Goal: Task Accomplishment & Management: Manage account settings

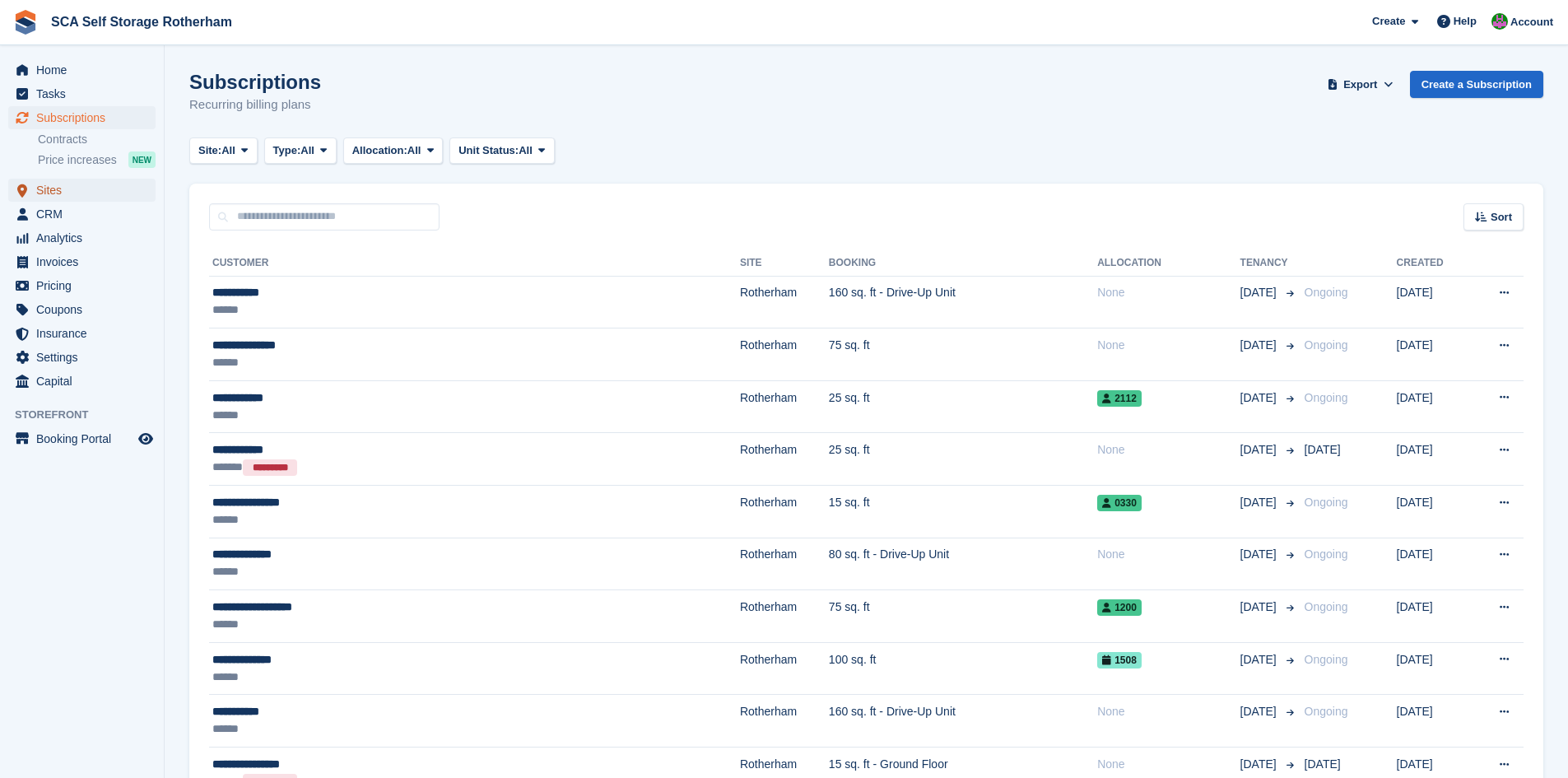
click at [64, 185] on span "Sites" at bounding box center [86, 190] width 99 height 23
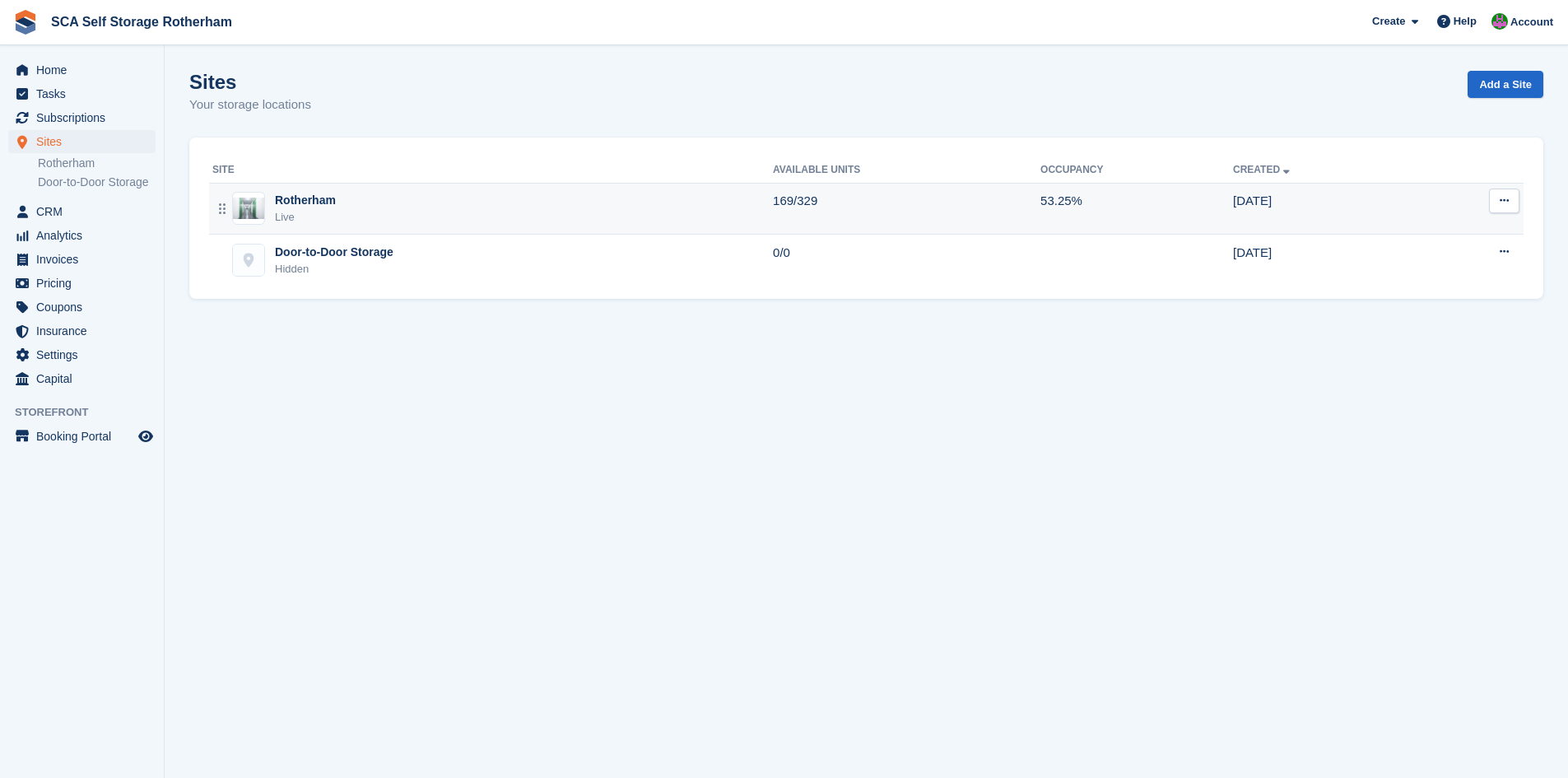
click at [382, 205] on div "Rotherham Live" at bounding box center [493, 209] width 561 height 34
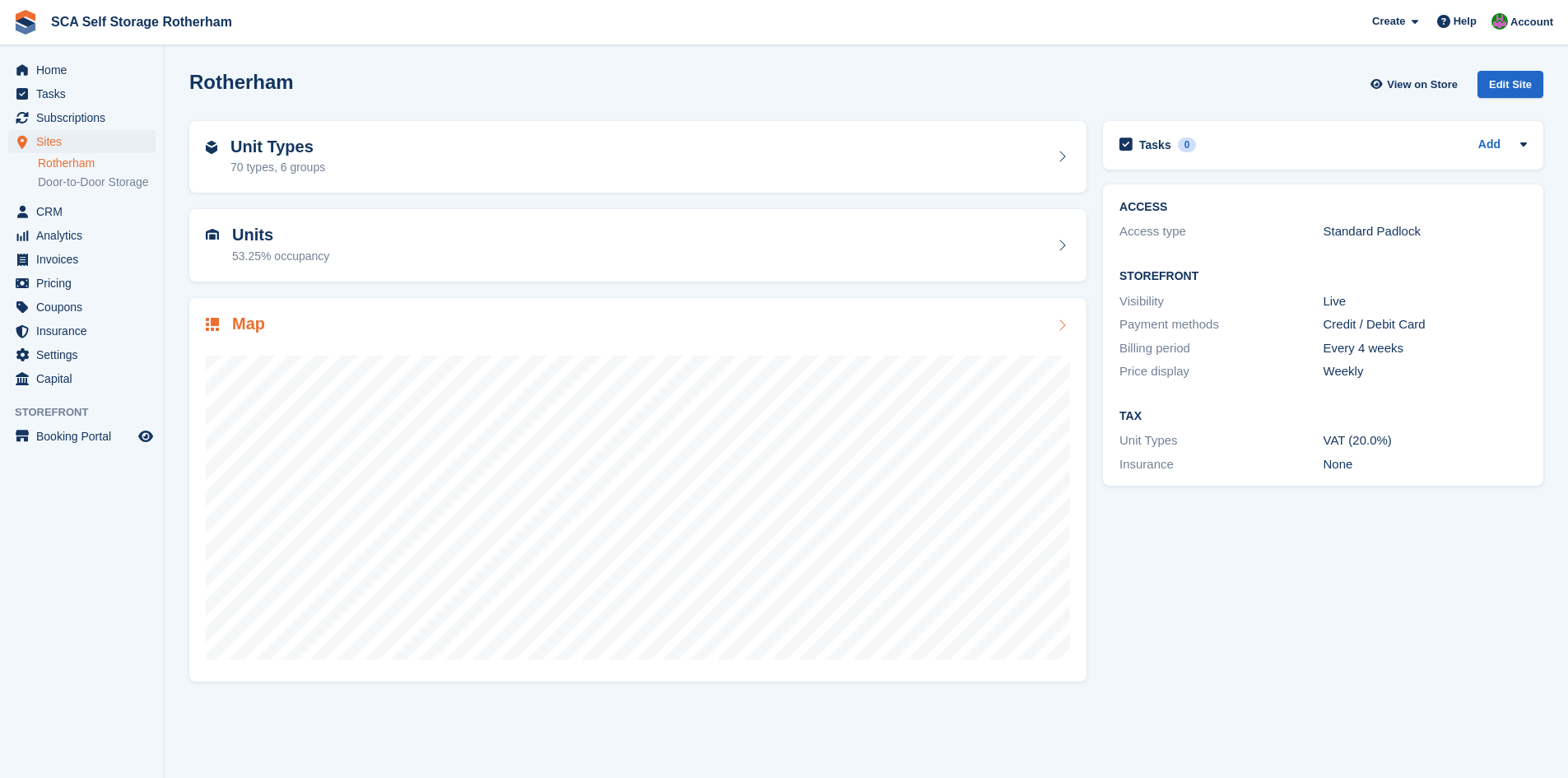
click at [252, 324] on h2 "Map" at bounding box center [248, 324] width 33 height 19
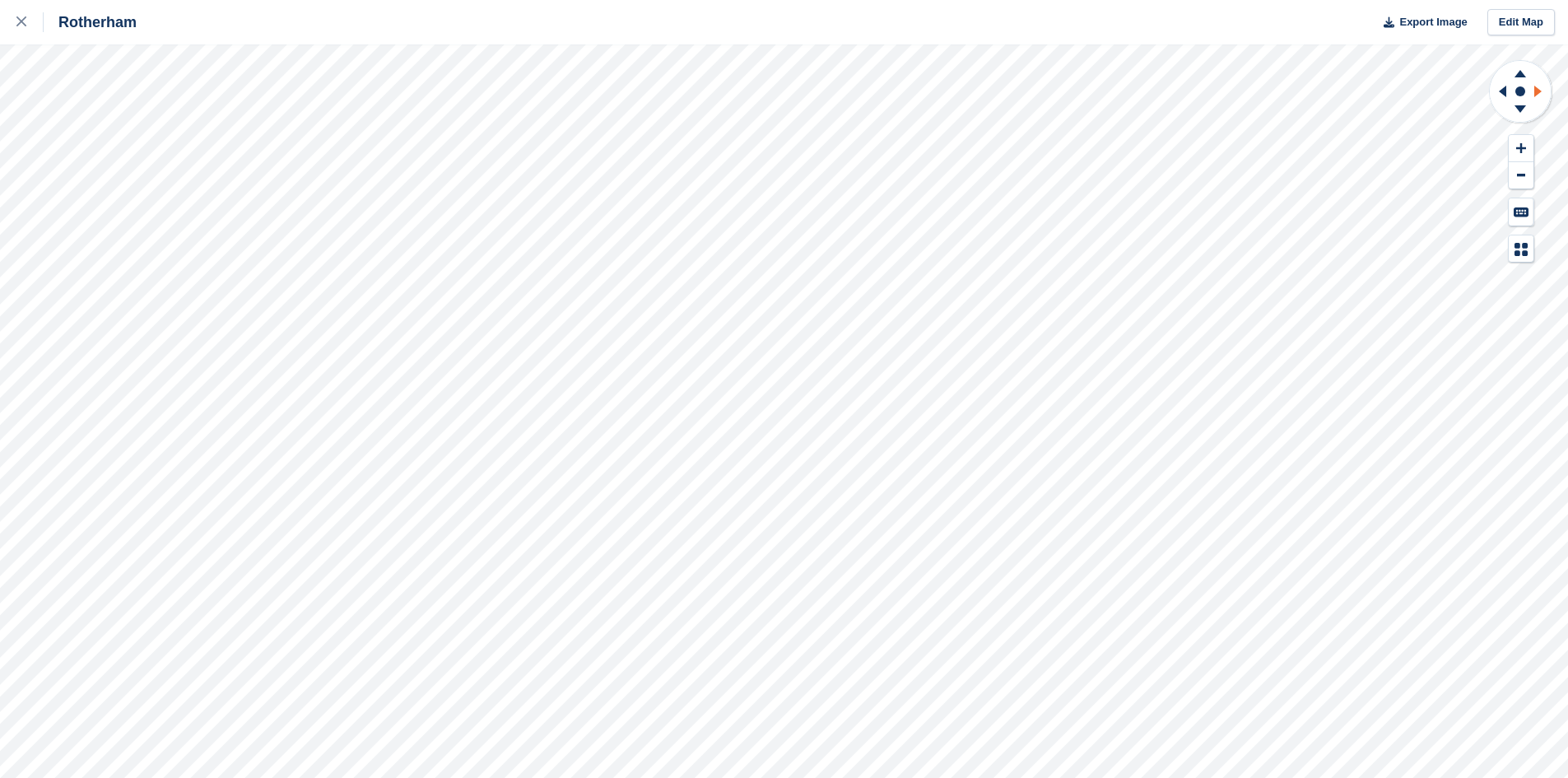
click at [1543, 95] on icon at bounding box center [1541, 91] width 20 height 43
click at [1521, 116] on icon at bounding box center [1520, 112] width 43 height 20
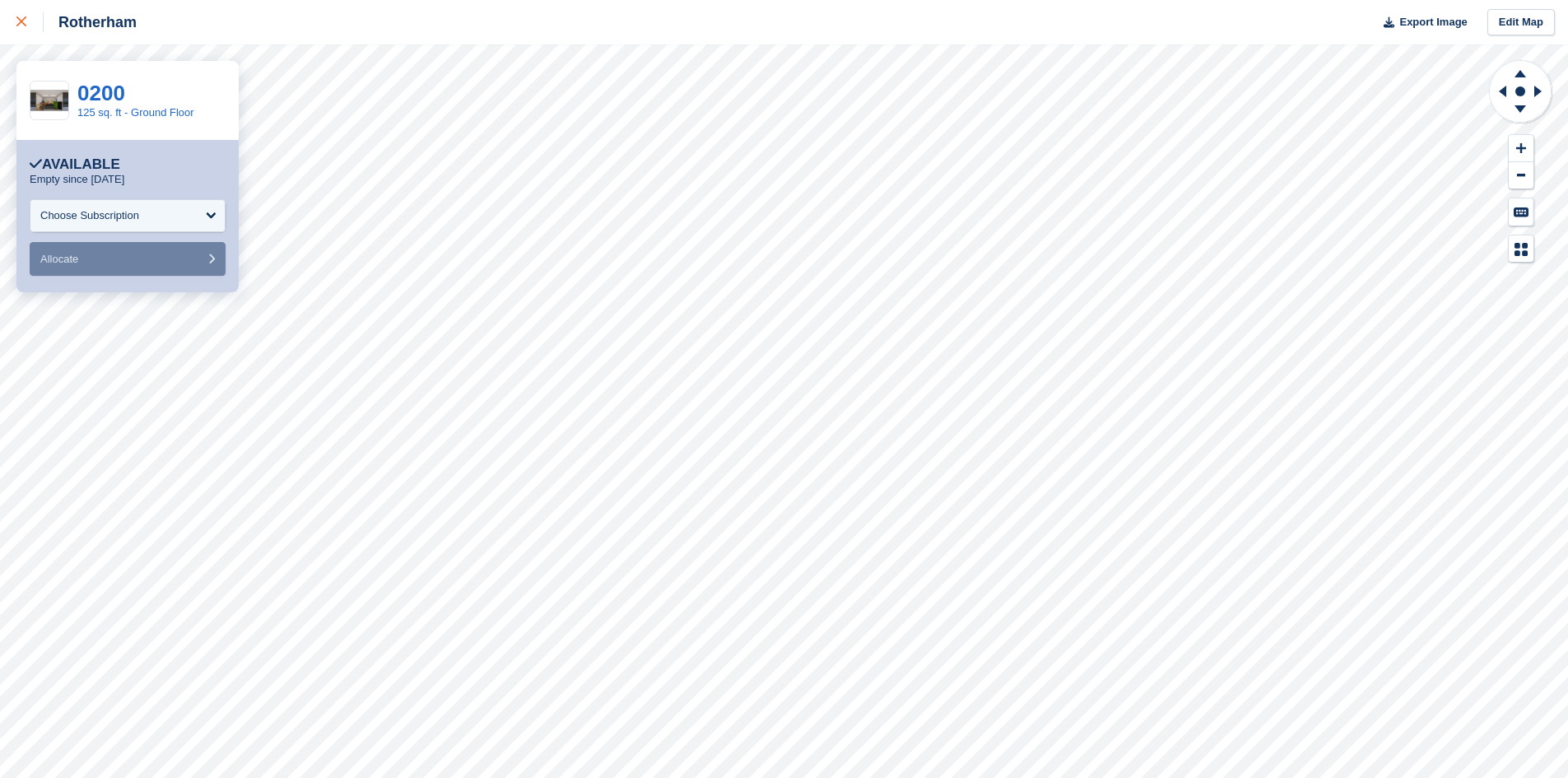
click at [24, 22] on icon at bounding box center [21, 21] width 10 height 10
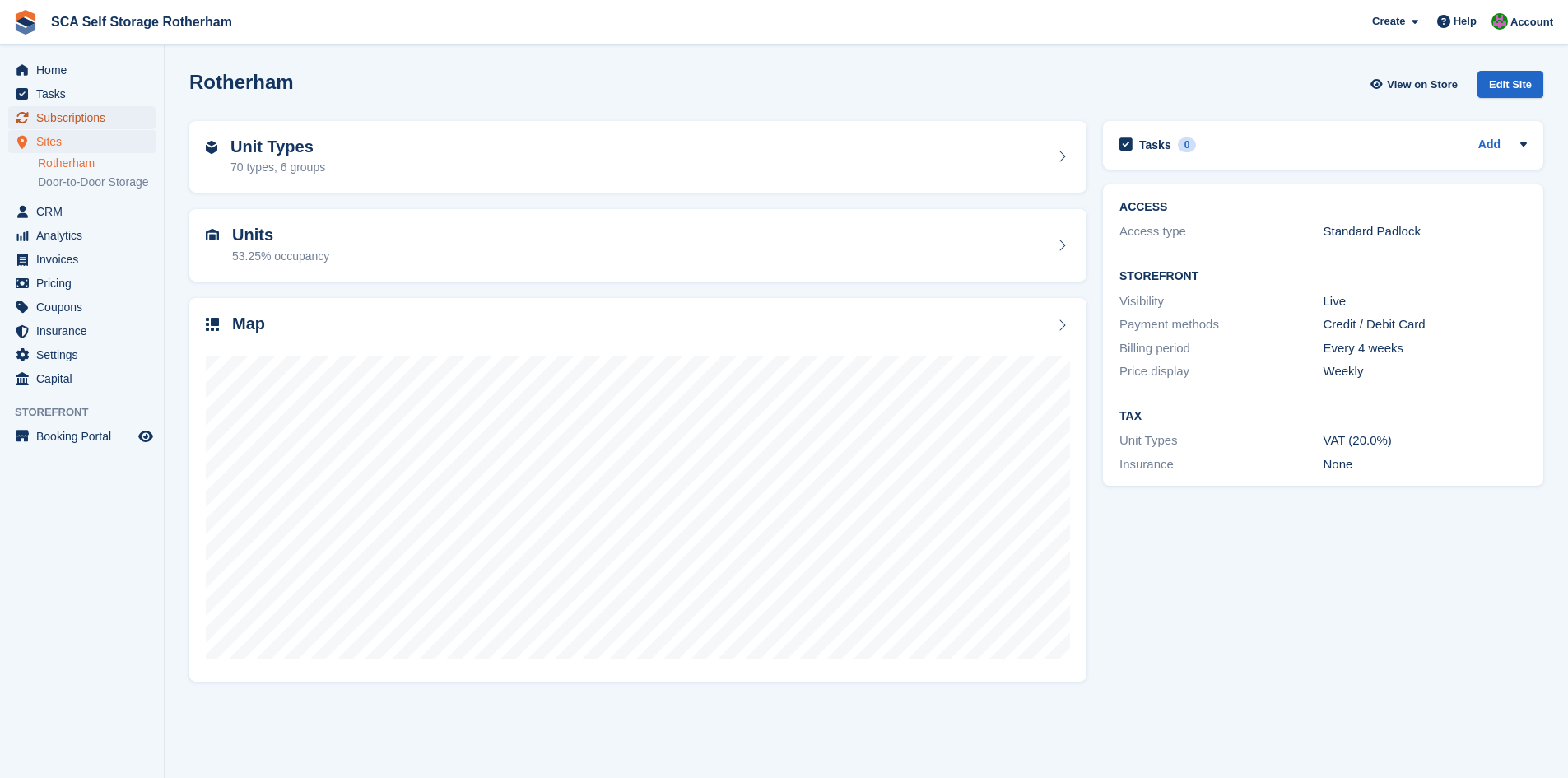
click at [98, 115] on span "Subscriptions" at bounding box center [86, 117] width 99 height 23
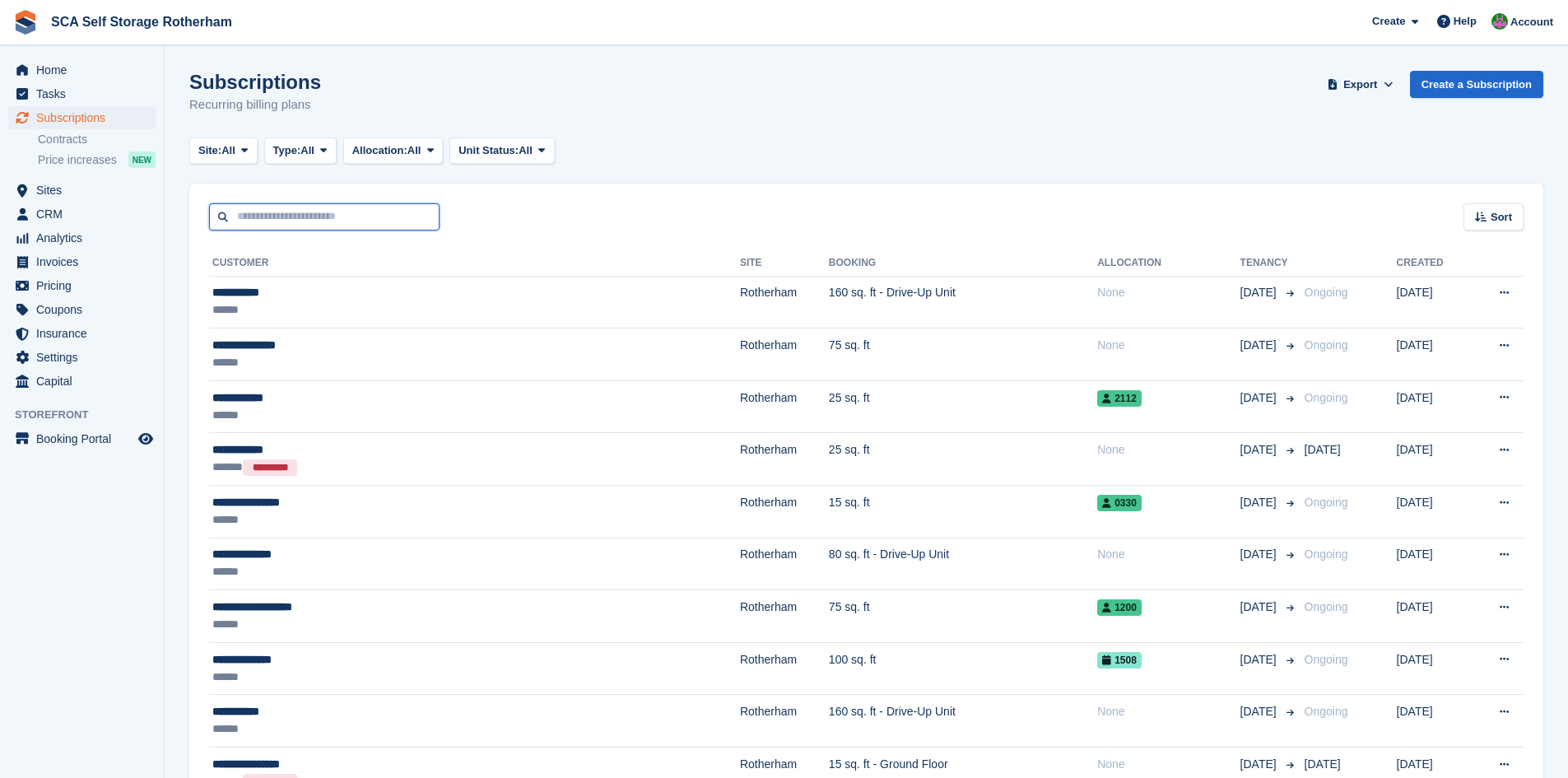
click at [321, 226] on input "text" at bounding box center [324, 217] width 231 height 27
type input "*****"
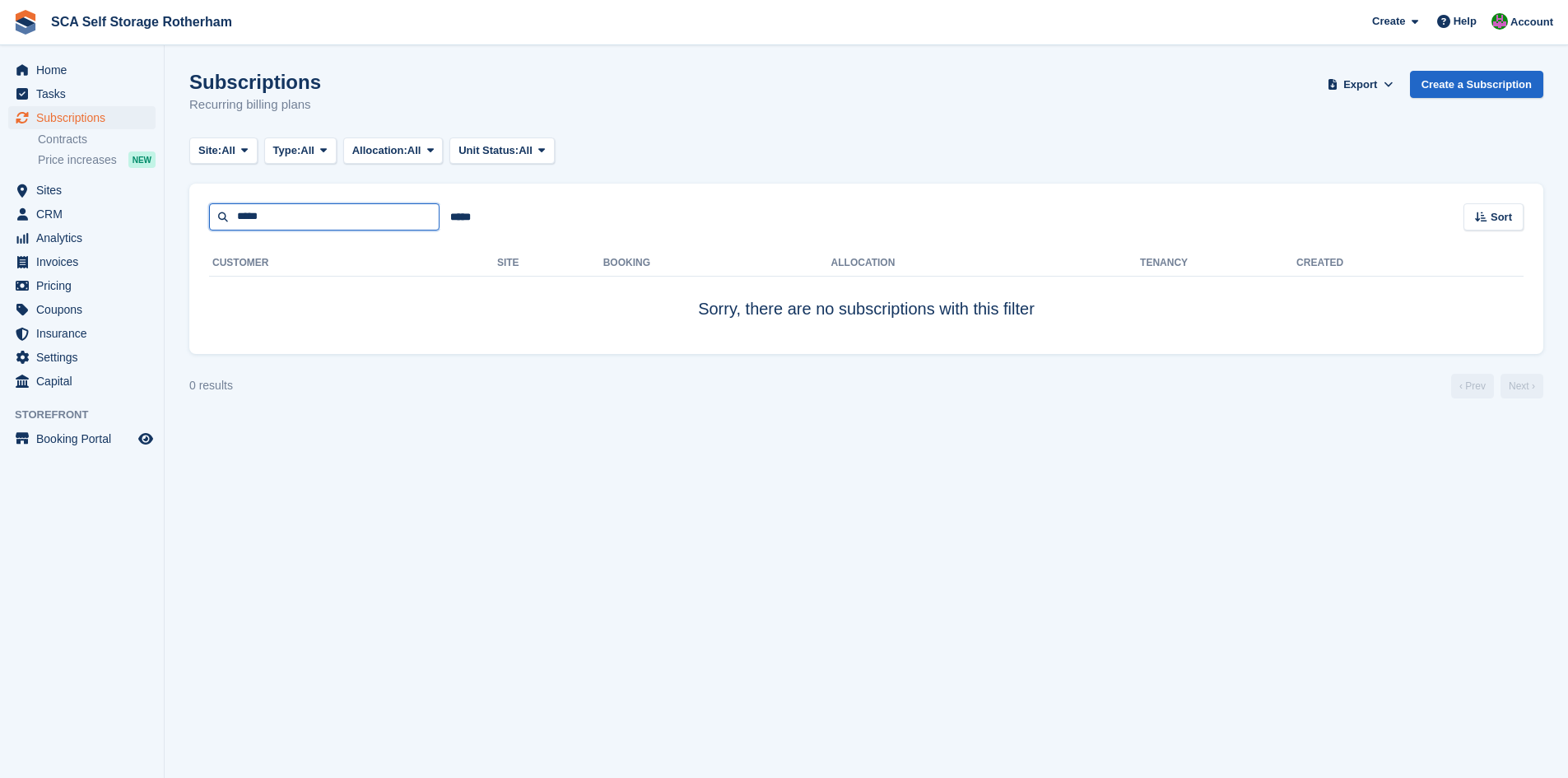
drag, startPoint x: 356, startPoint y: 210, endPoint x: 288, endPoint y: 203, distance: 68.4
click at [346, 208] on input "*****" at bounding box center [324, 217] width 231 height 27
drag, startPoint x: 283, startPoint y: 216, endPoint x: 222, endPoint y: 215, distance: 61.0
click at [222, 215] on input "*****" at bounding box center [324, 217] width 231 height 27
type input "****"
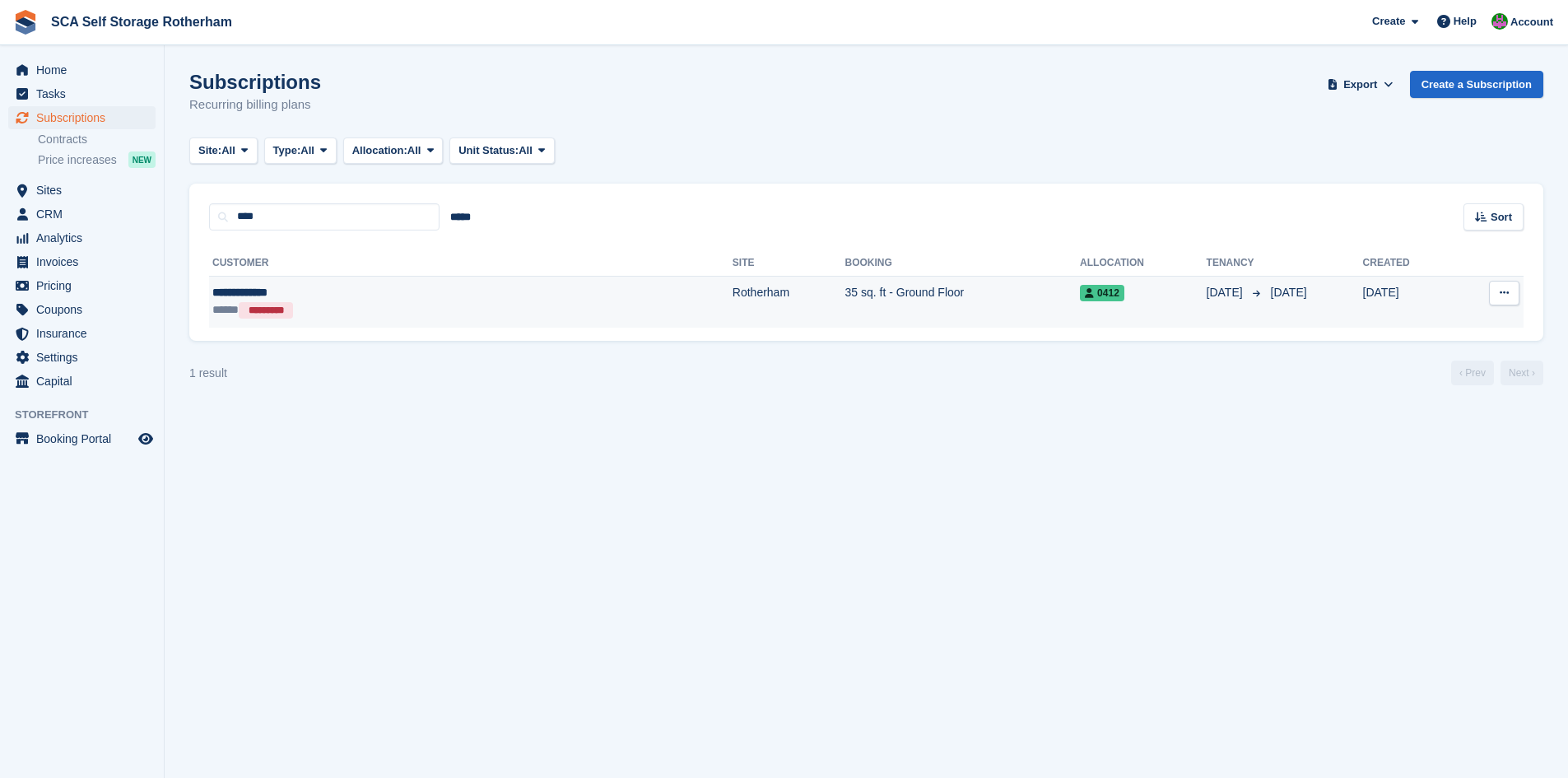
click at [465, 291] on div "**********" at bounding box center [344, 293] width 262 height 17
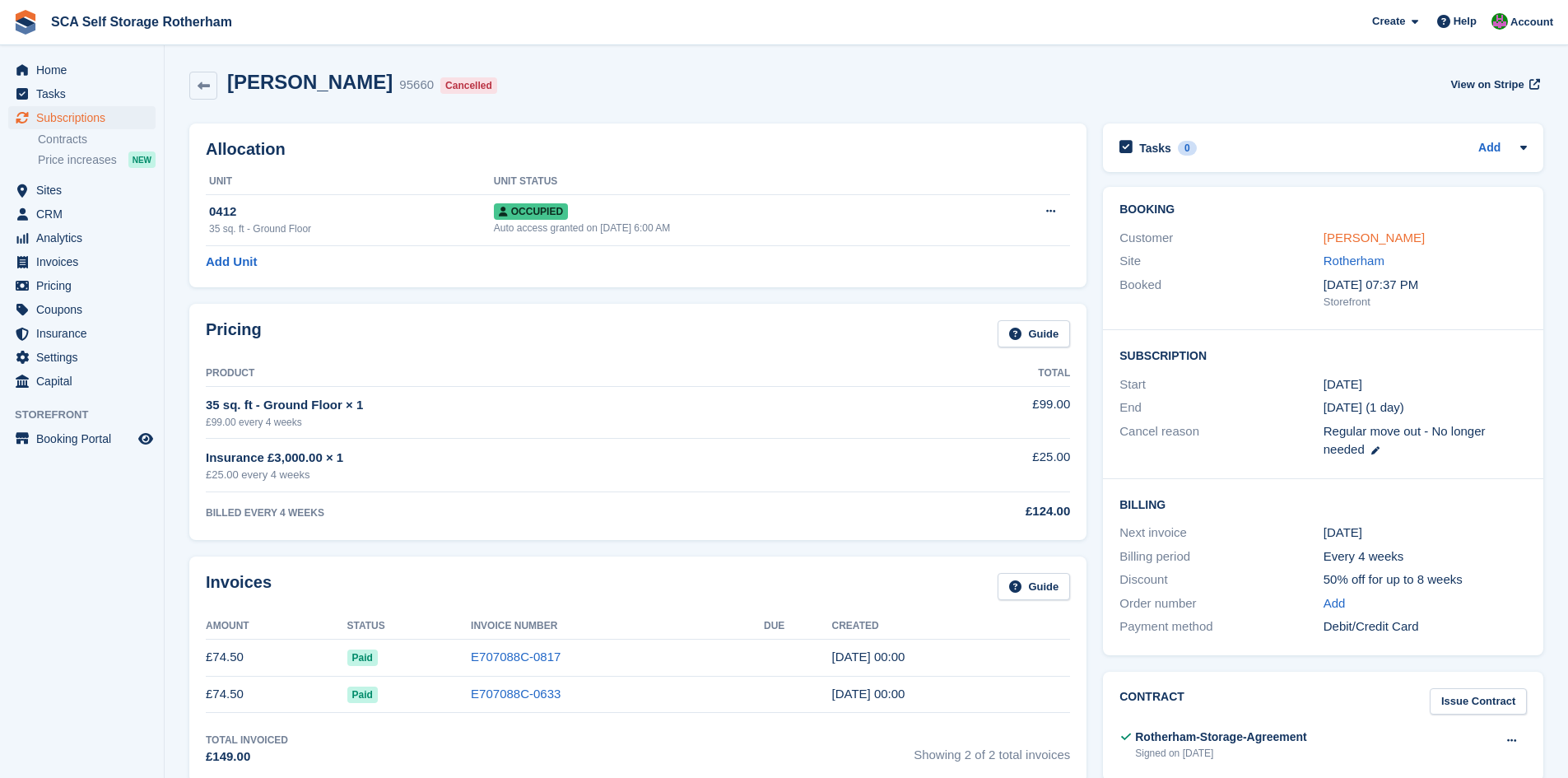
click at [1343, 234] on link "[PERSON_NAME]" at bounding box center [1374, 237] width 101 height 14
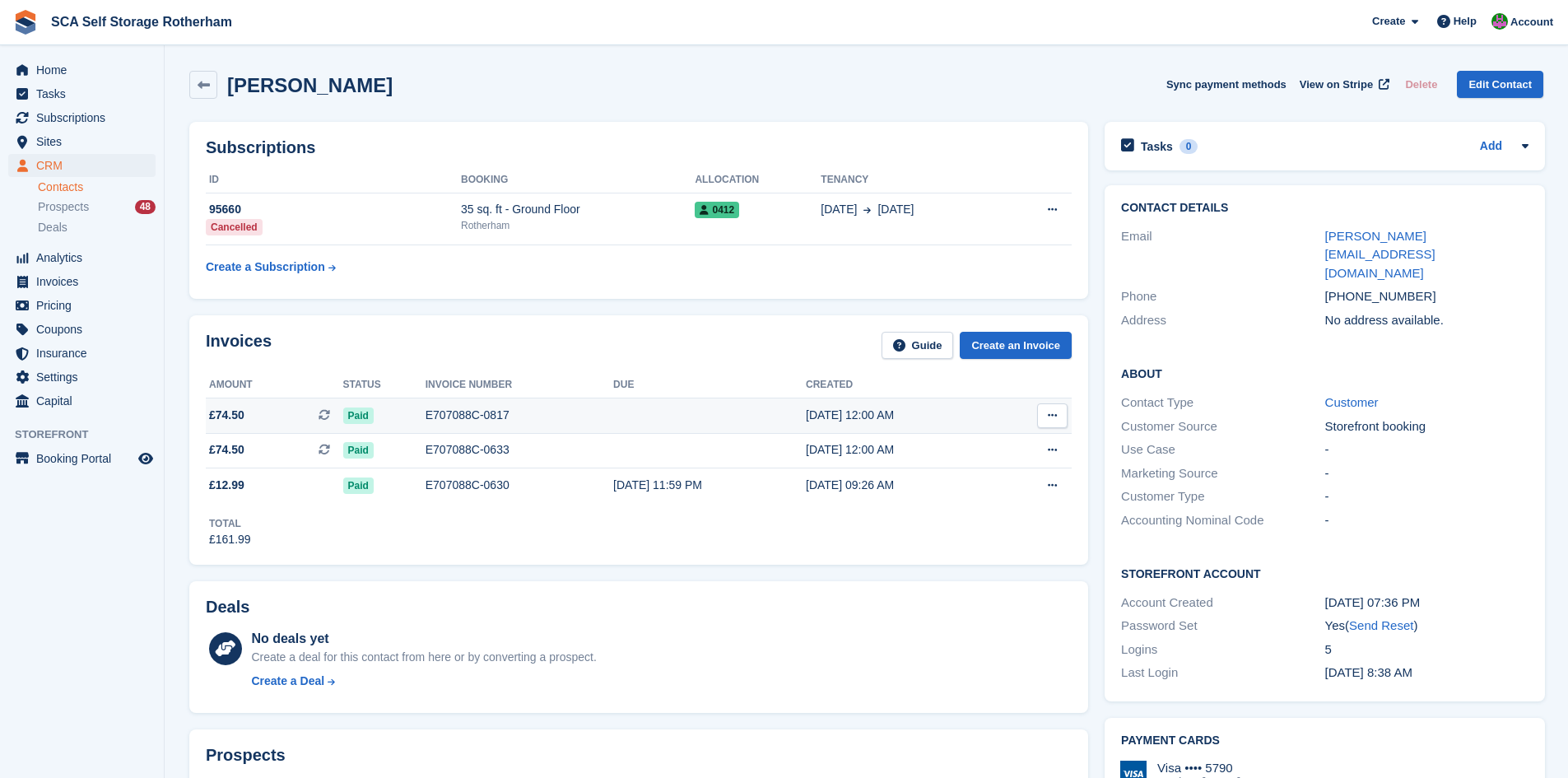
click at [499, 415] on div "E707088C-0817" at bounding box center [519, 415] width 188 height 17
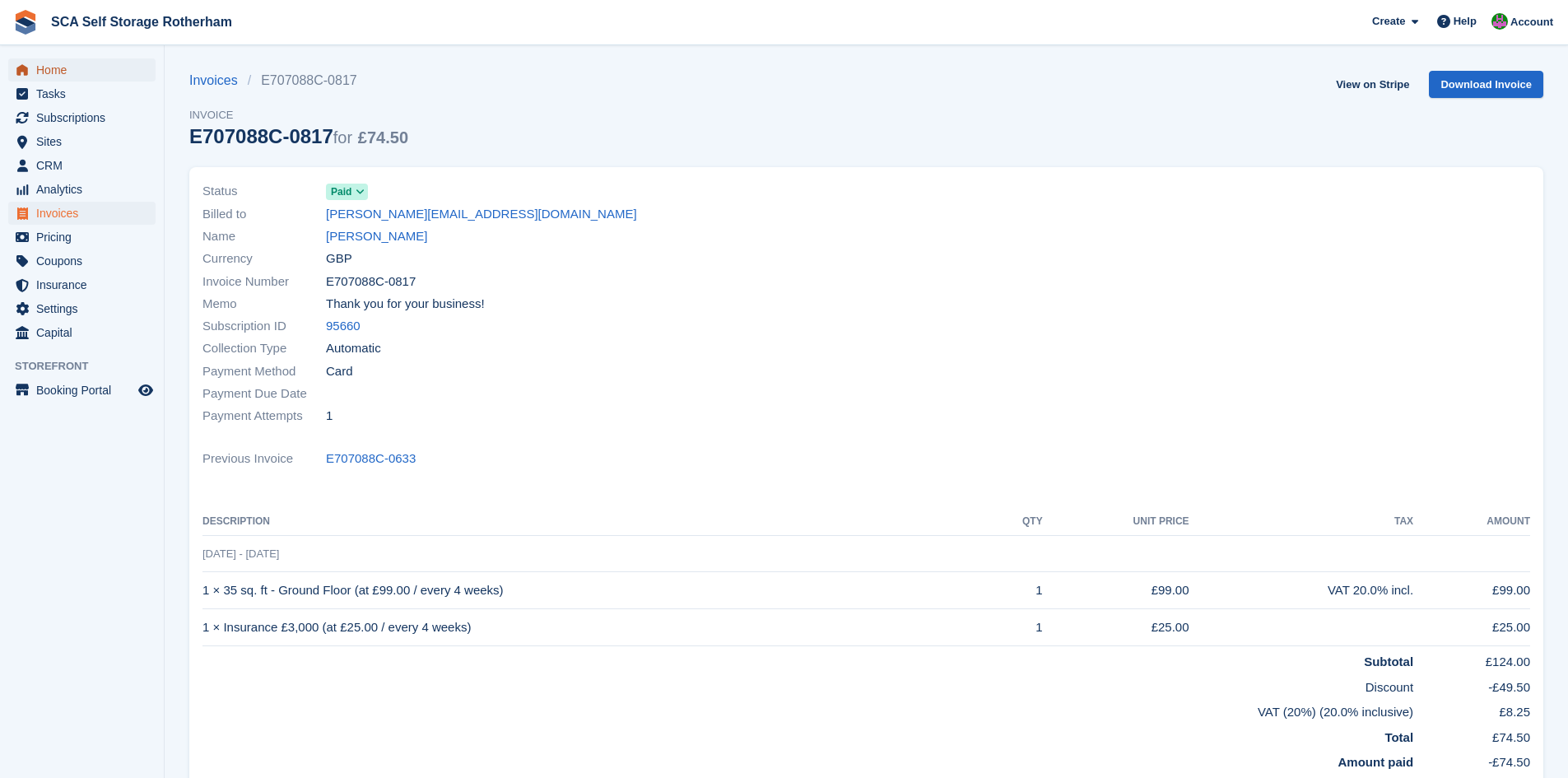
click at [95, 73] on span "Home" at bounding box center [86, 70] width 99 height 23
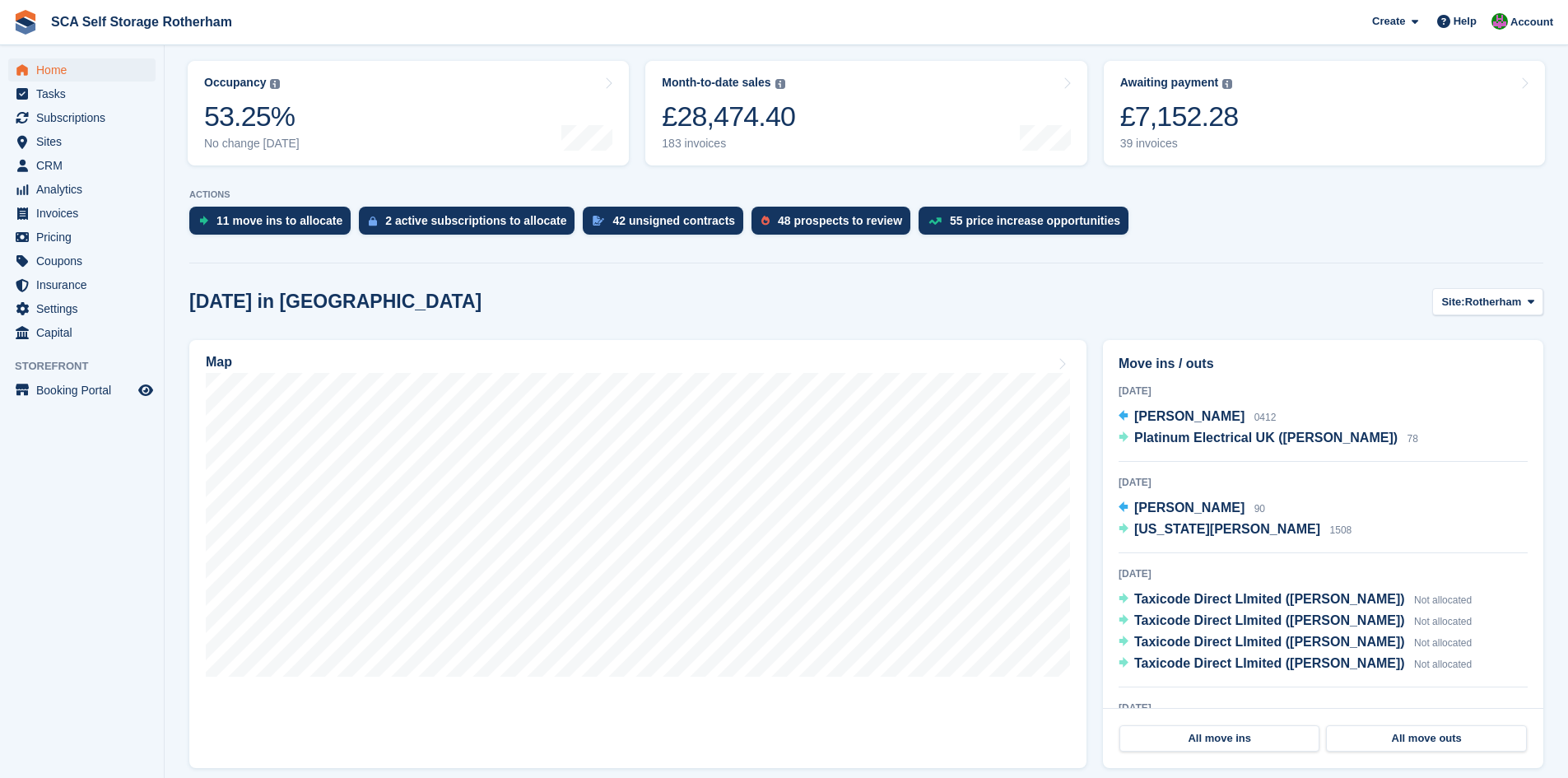
scroll to position [206, 0]
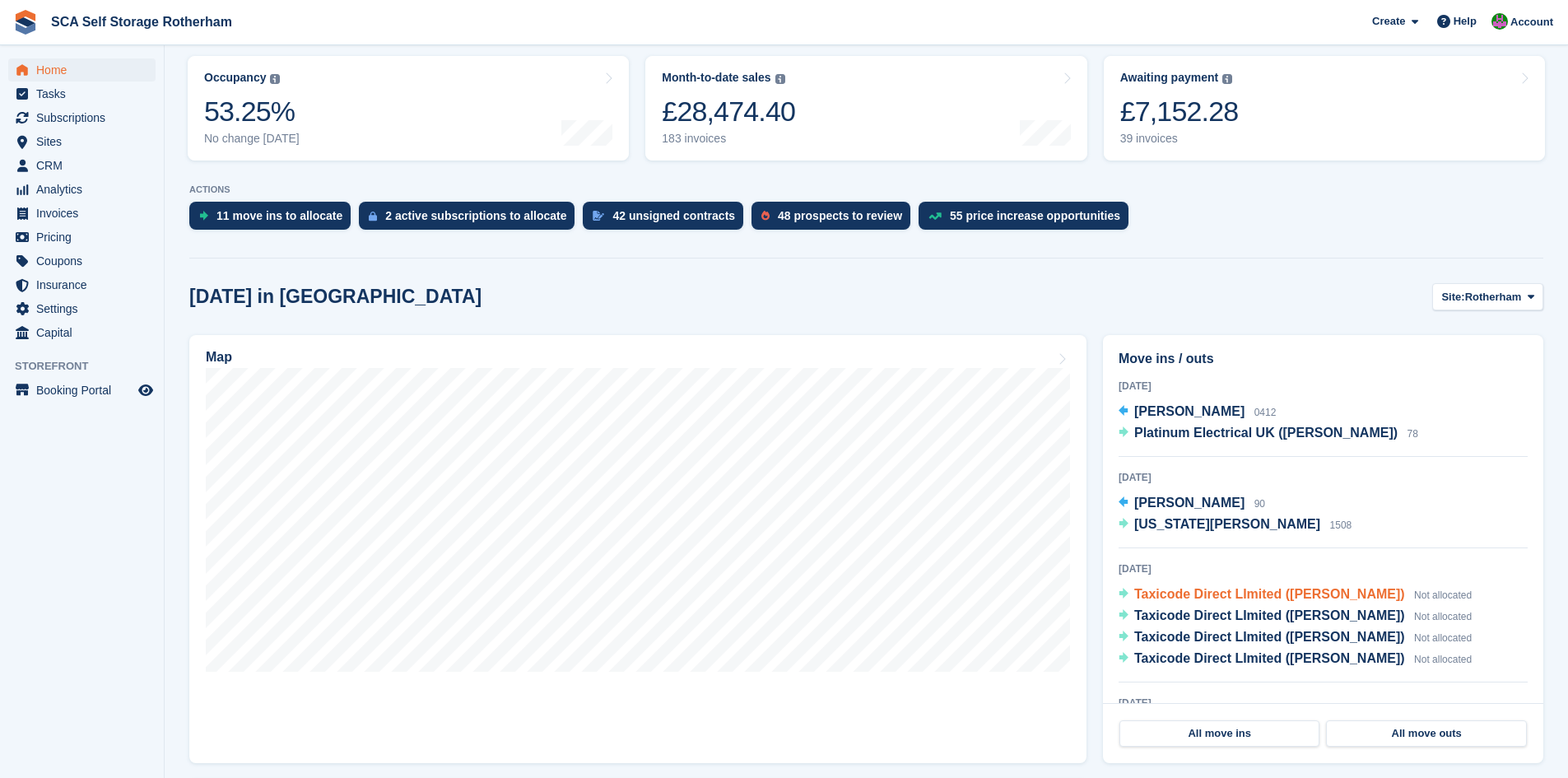
click at [1211, 598] on span "Taxicode Direct LImited ([PERSON_NAME])" at bounding box center [1269, 594] width 271 height 14
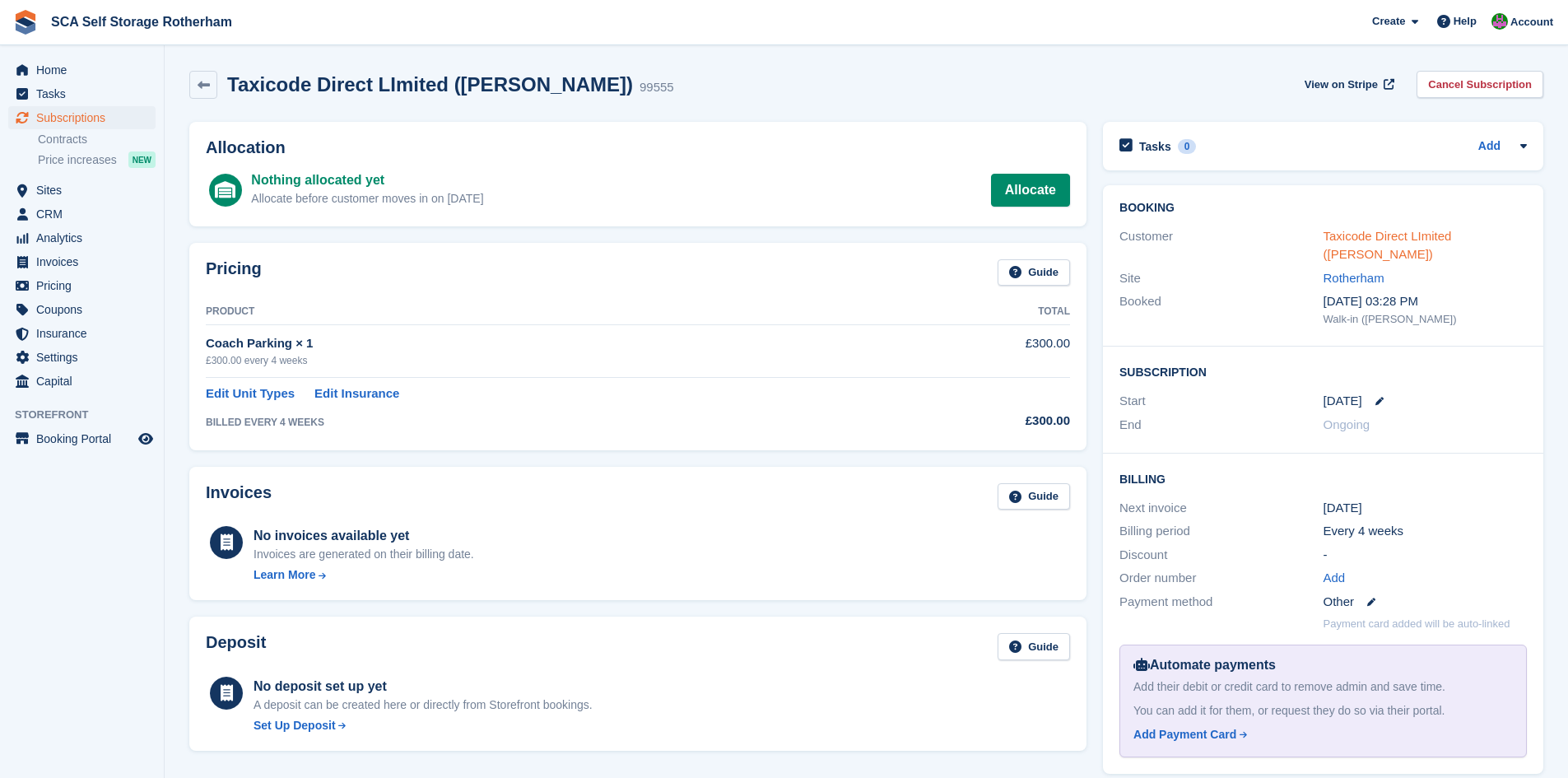
click at [1365, 240] on link "Taxicode Direct LImited ([PERSON_NAME])" at bounding box center [1388, 245] width 128 height 33
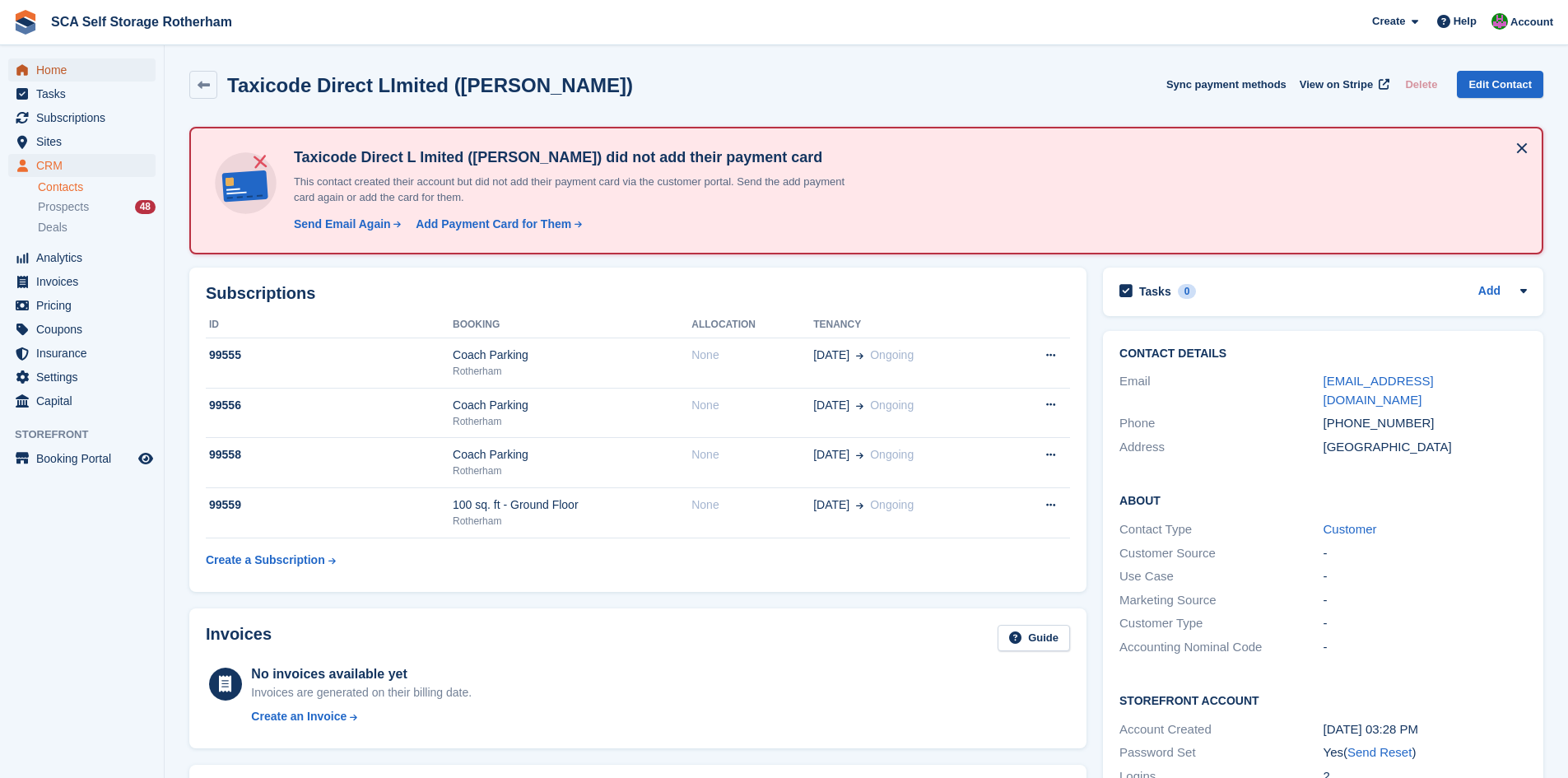
click at [56, 74] on span "Home" at bounding box center [86, 70] width 99 height 23
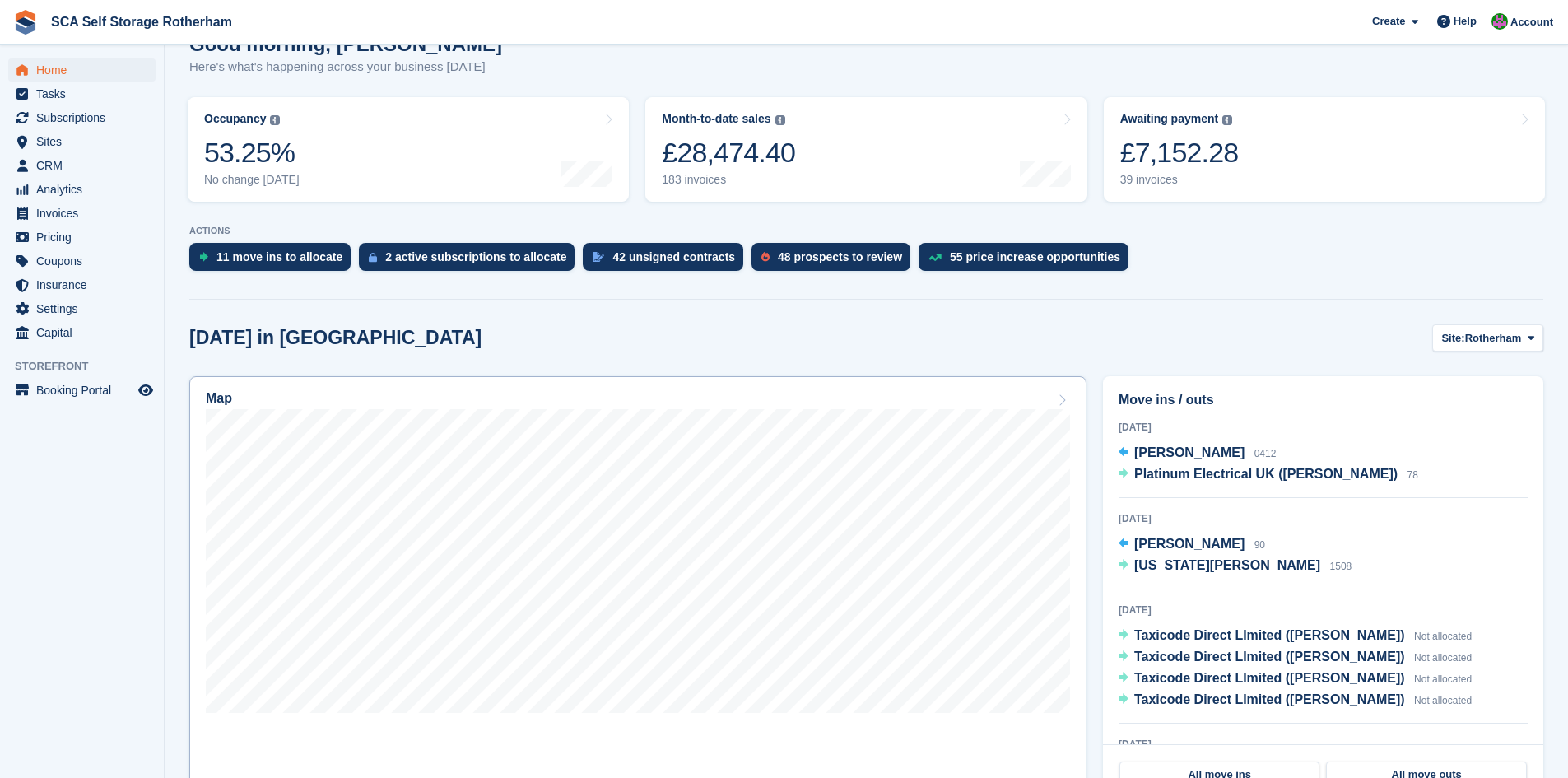
scroll to position [206, 0]
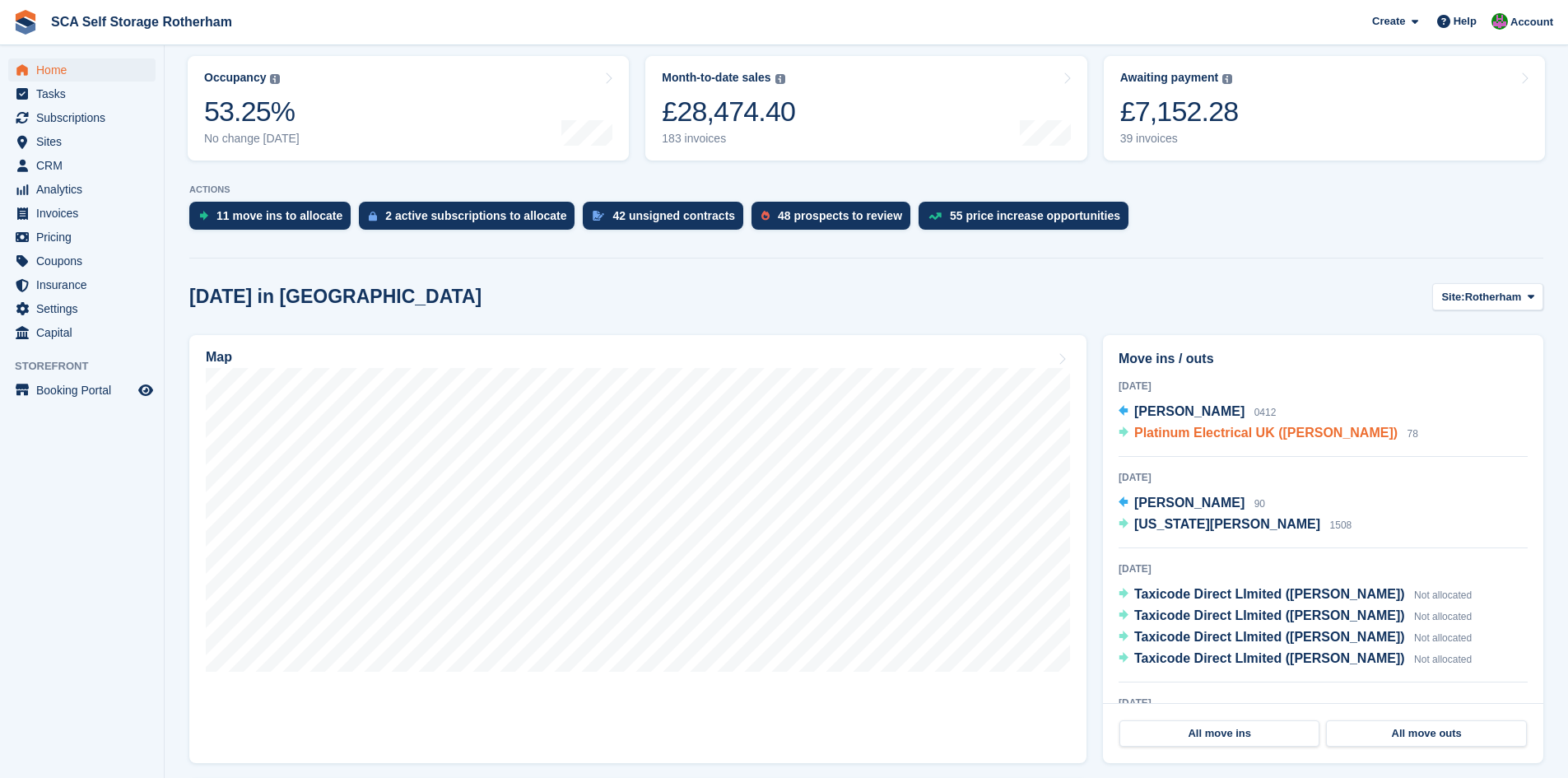
click at [1220, 437] on span "Platinum Electrical UK ([PERSON_NAME])" at bounding box center [1266, 432] width 264 height 14
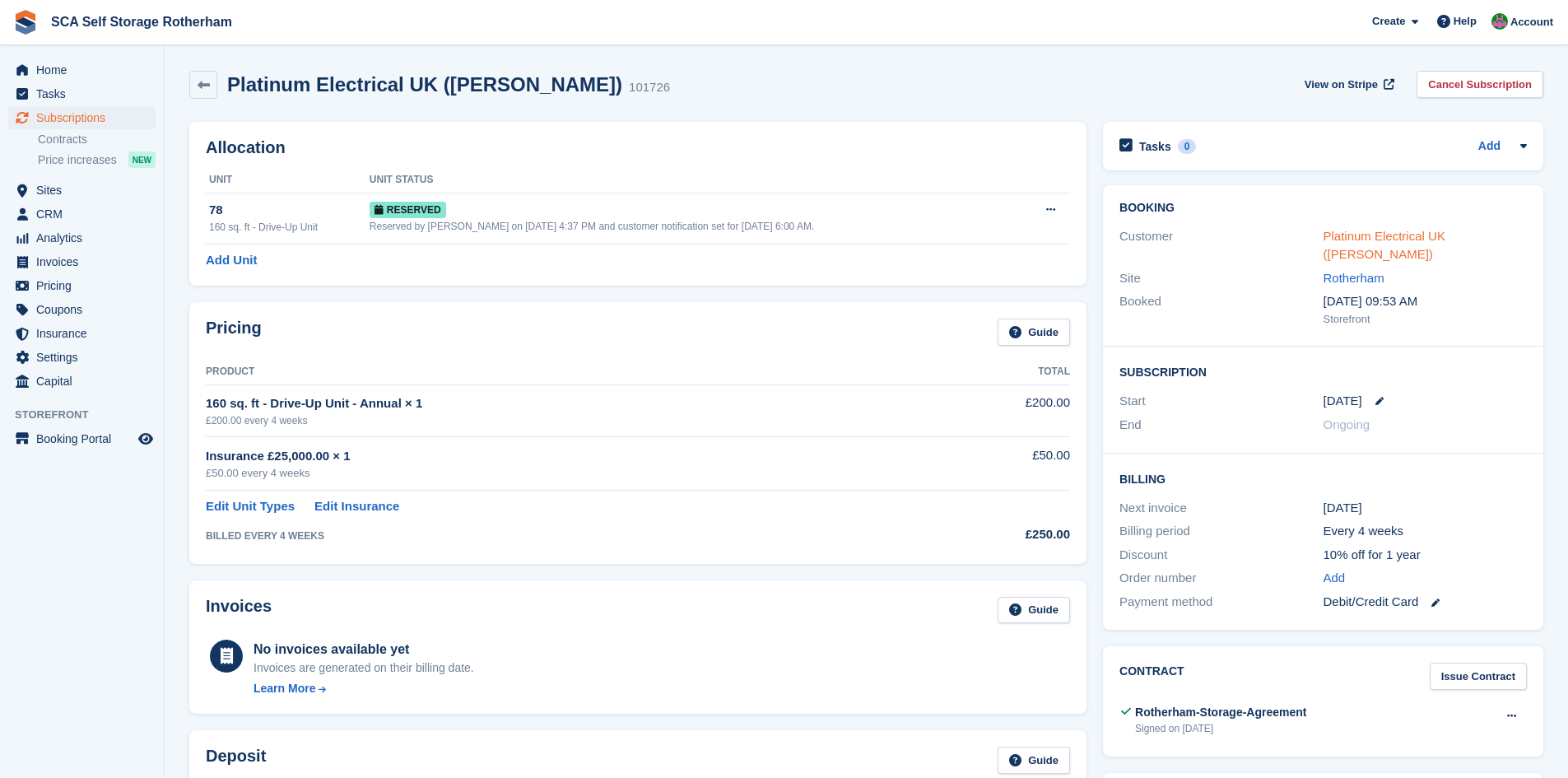
click at [1360, 239] on link "Platinum Electrical UK ([PERSON_NAME])" at bounding box center [1384, 245] width 122 height 33
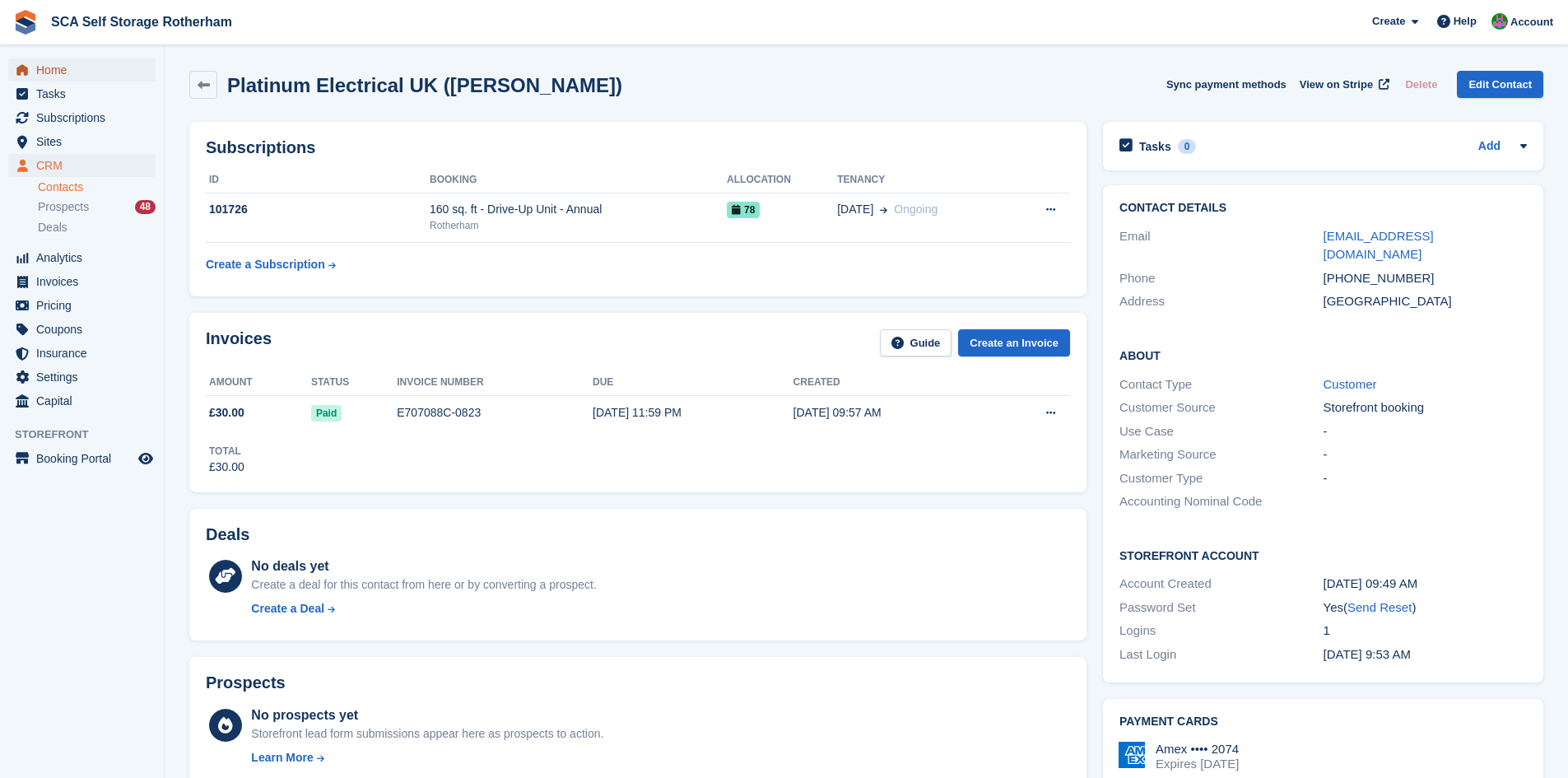
click at [44, 67] on span "Home" at bounding box center [86, 70] width 99 height 23
